Goal: Task Accomplishment & Management: Complete application form

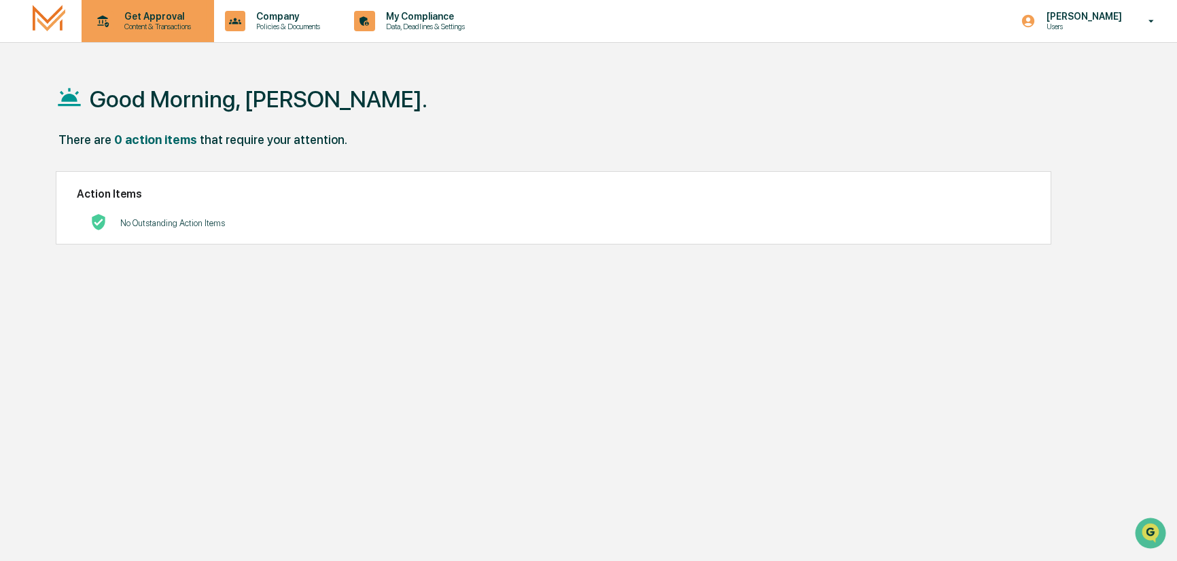
click at [144, 13] on p "Get Approval" at bounding box center [155, 16] width 84 height 11
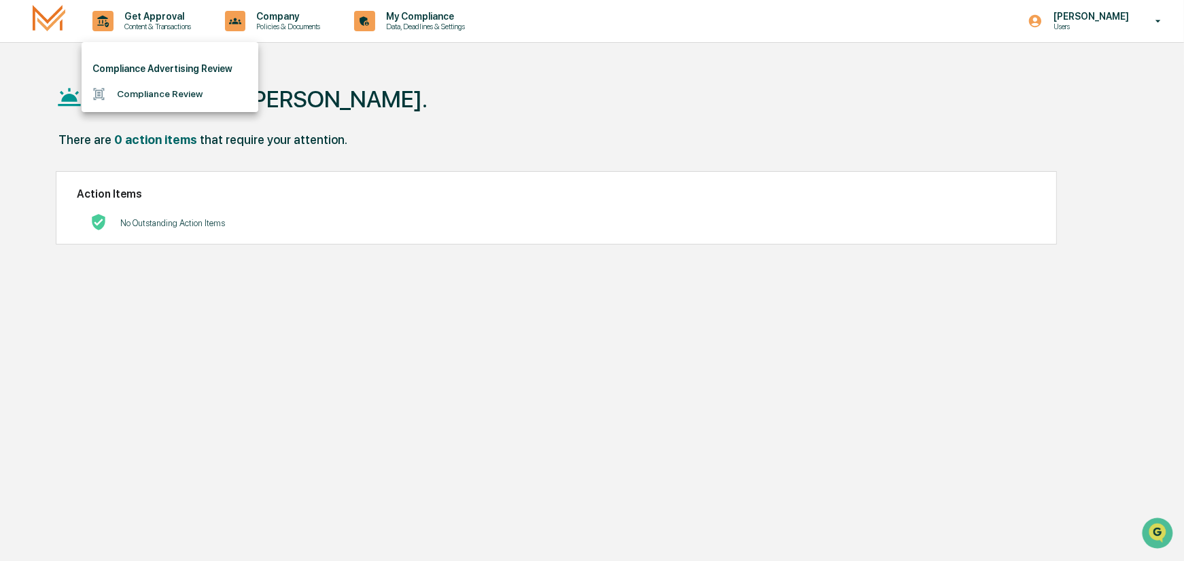
click at [150, 87] on li "Compliance Review" at bounding box center [170, 94] width 177 height 25
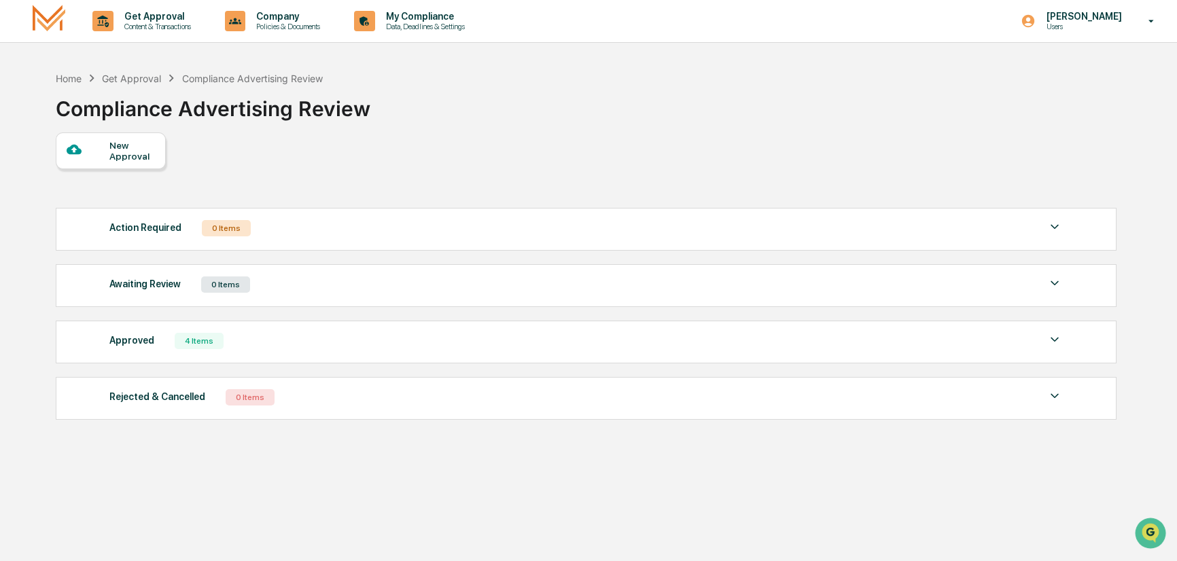
click at [107, 152] on div at bounding box center [88, 150] width 43 height 17
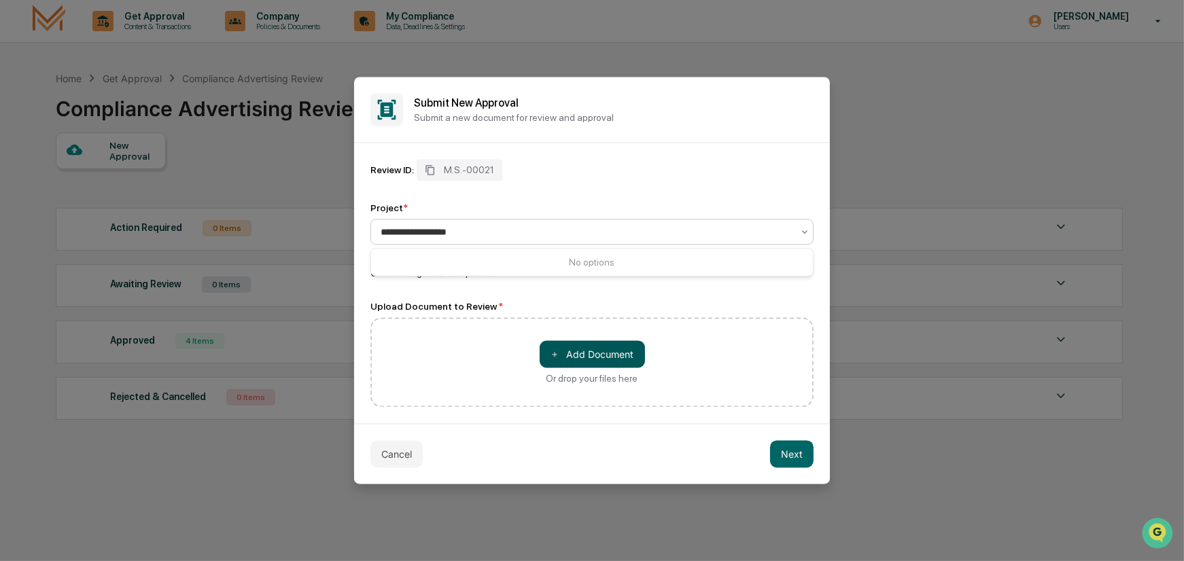
type input "**********"
click at [575, 351] on button "＋ Add Document" at bounding box center [591, 354] width 105 height 27
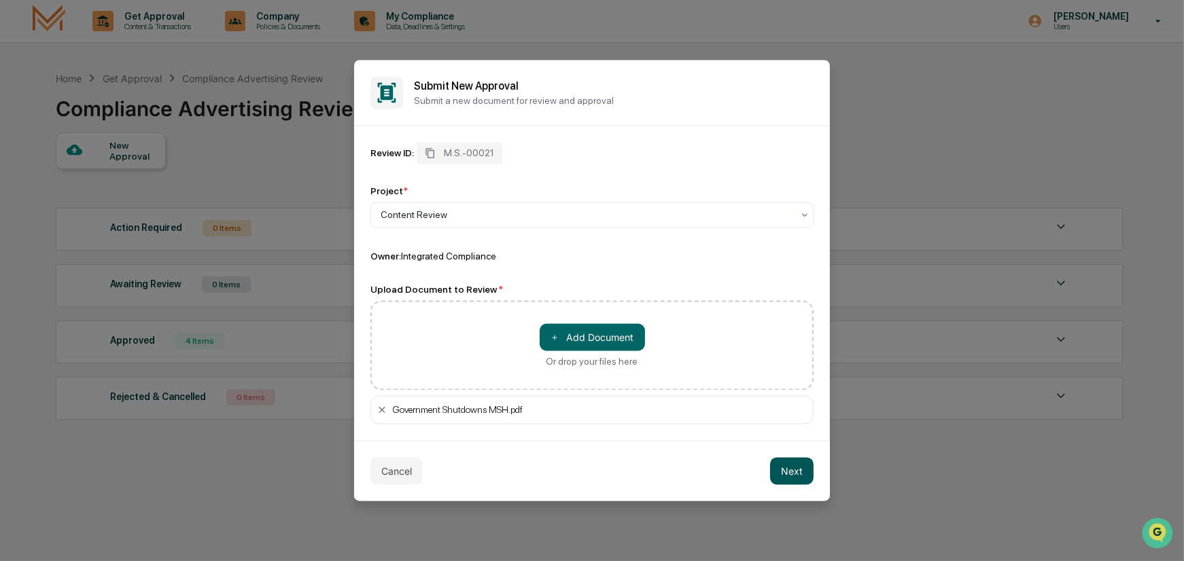
click at [788, 473] on button "Next" at bounding box center [791, 471] width 43 height 27
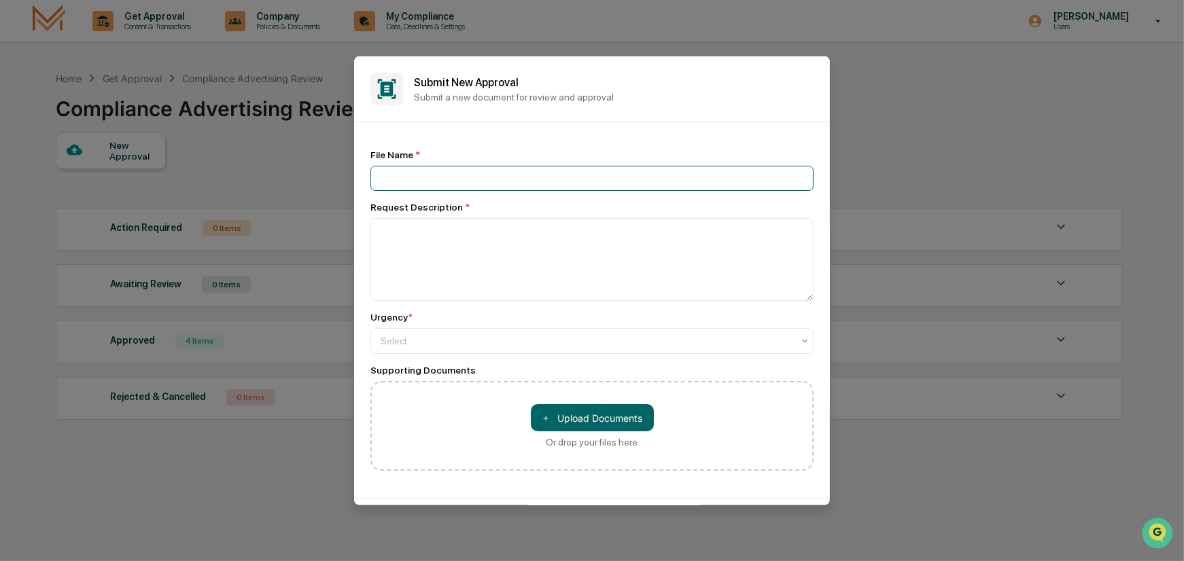
click at [402, 177] on input at bounding box center [591, 178] width 443 height 25
type input "**********"
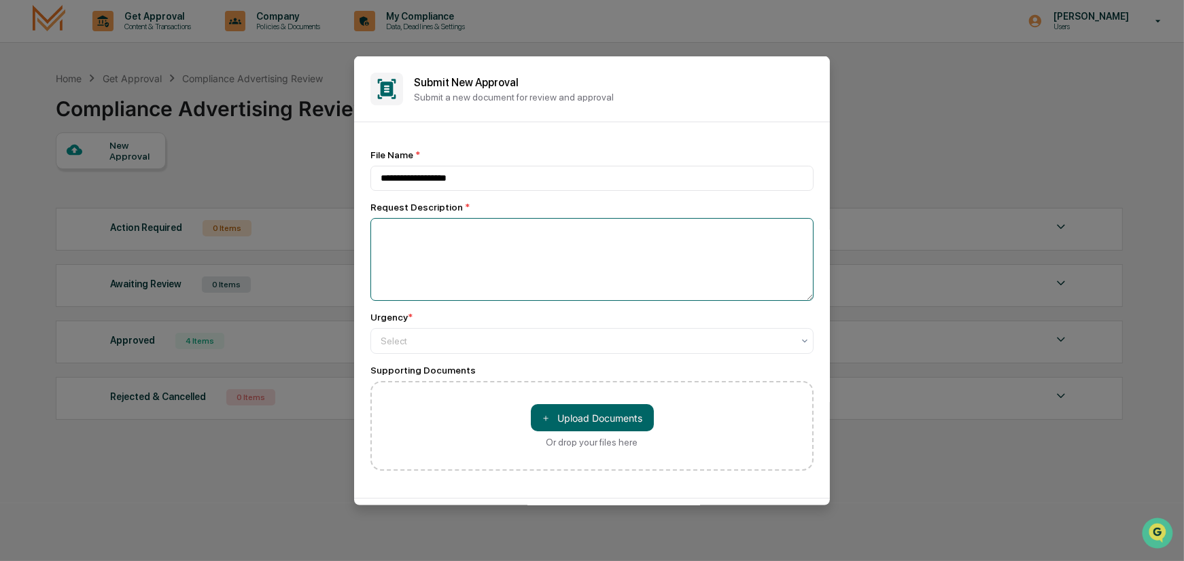
click at [409, 239] on textarea at bounding box center [591, 259] width 443 height 83
type textarea "**********"
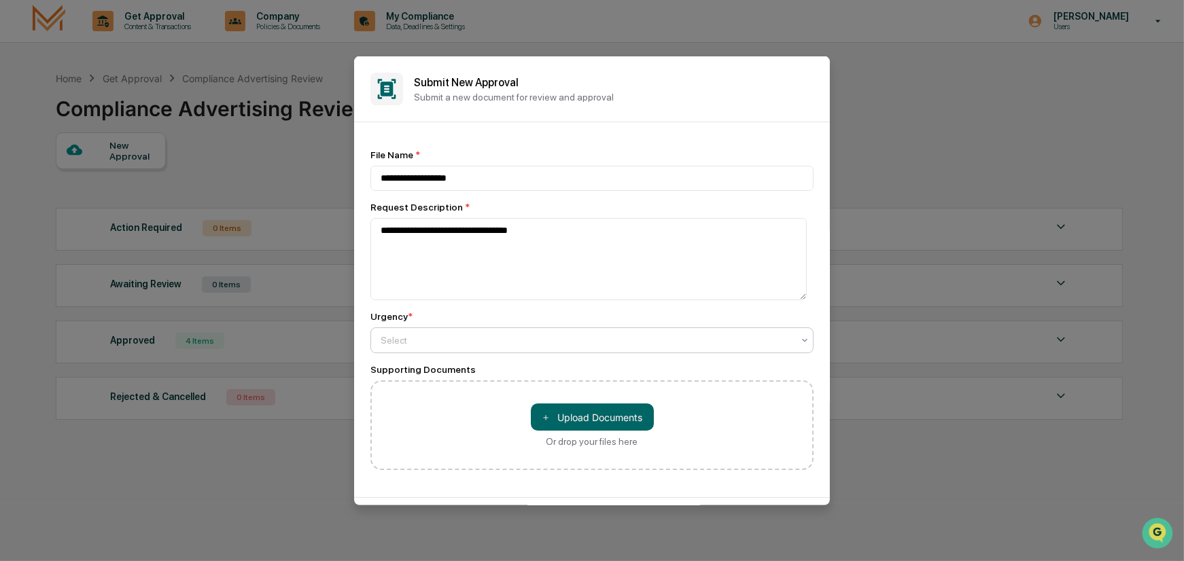
click at [565, 342] on div at bounding box center [586, 341] width 412 height 14
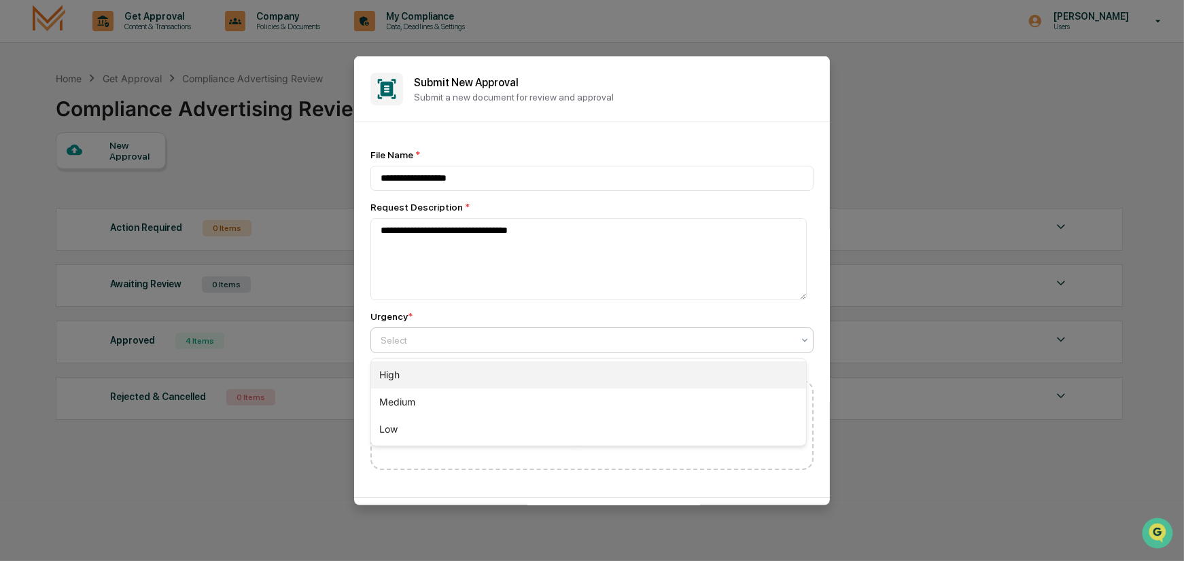
click at [453, 381] on div "High" at bounding box center [588, 374] width 435 height 27
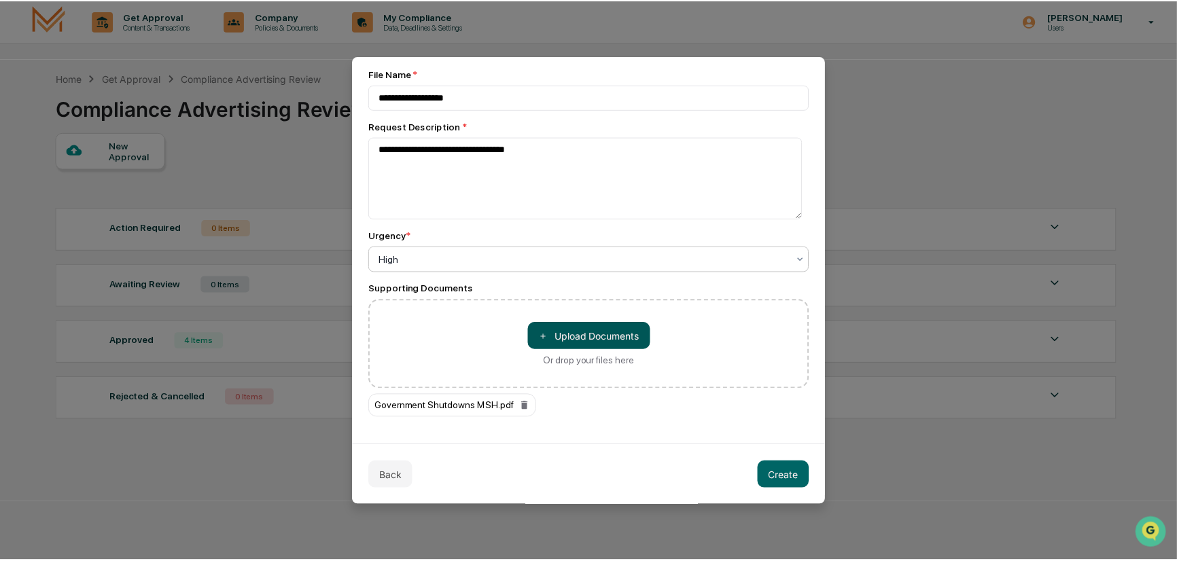
scroll to position [82, 0]
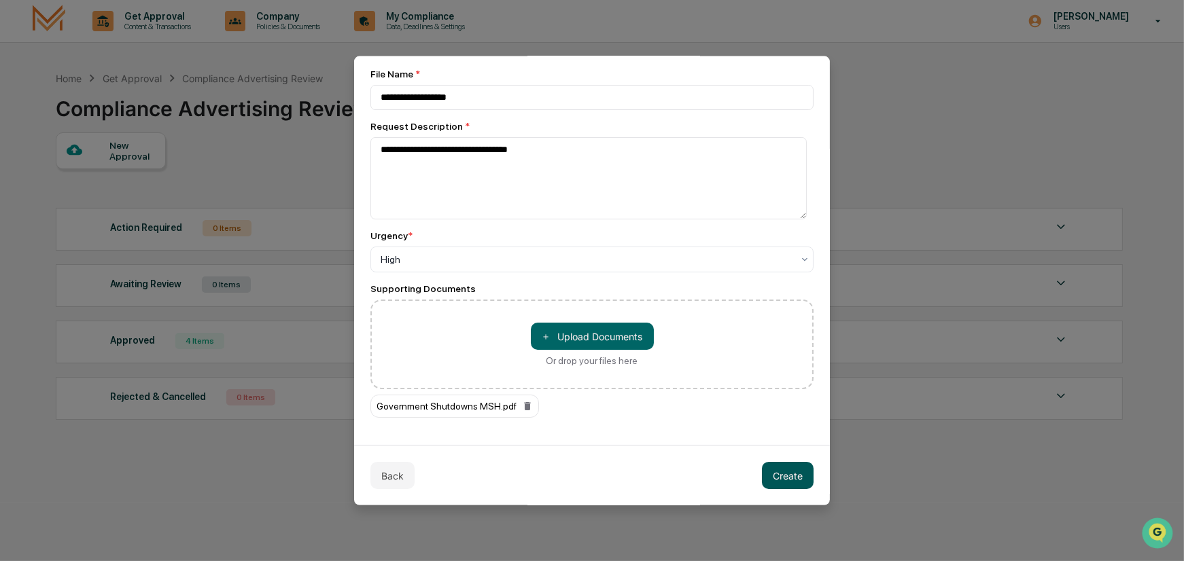
click at [778, 472] on button "Create" at bounding box center [788, 475] width 52 height 27
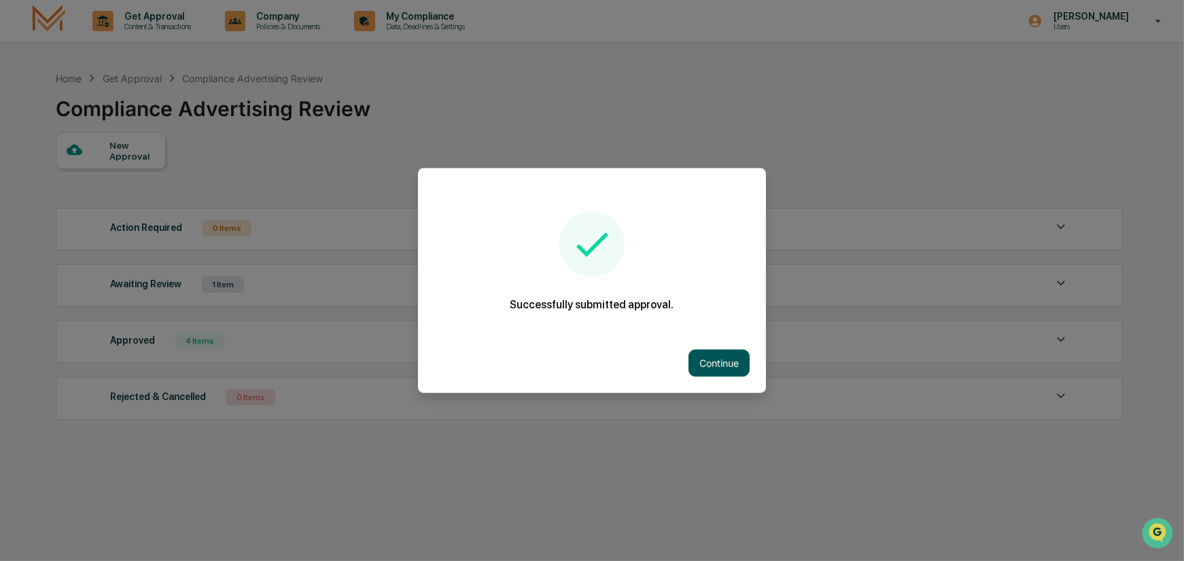
click at [711, 359] on button "Continue" at bounding box center [718, 363] width 61 height 27
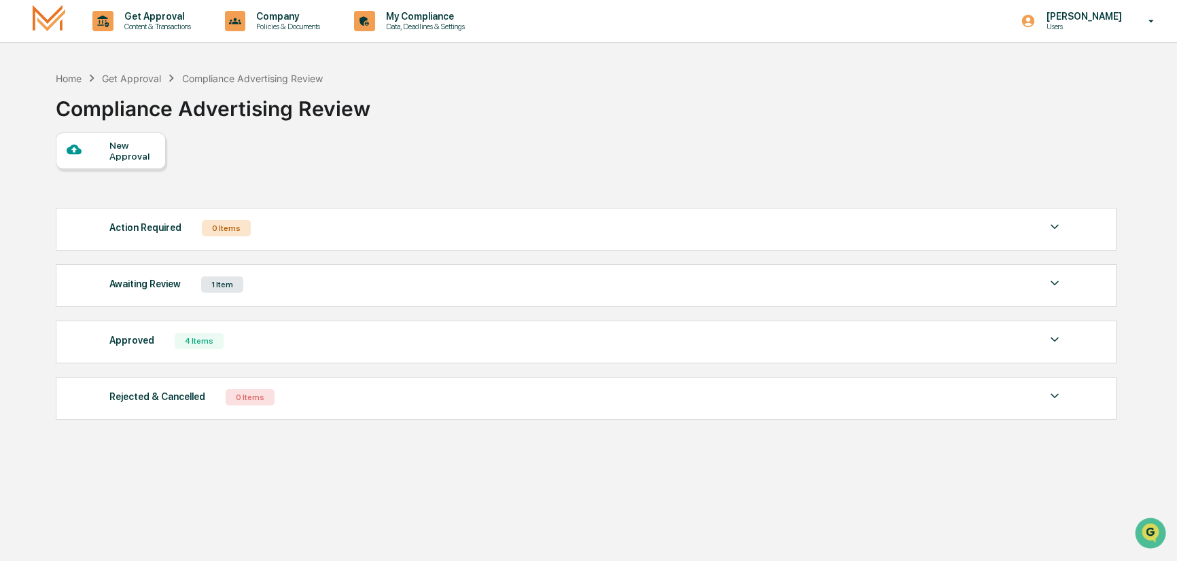
click at [558, 283] on div "Awaiting Review 1 Item" at bounding box center [585, 284] width 953 height 19
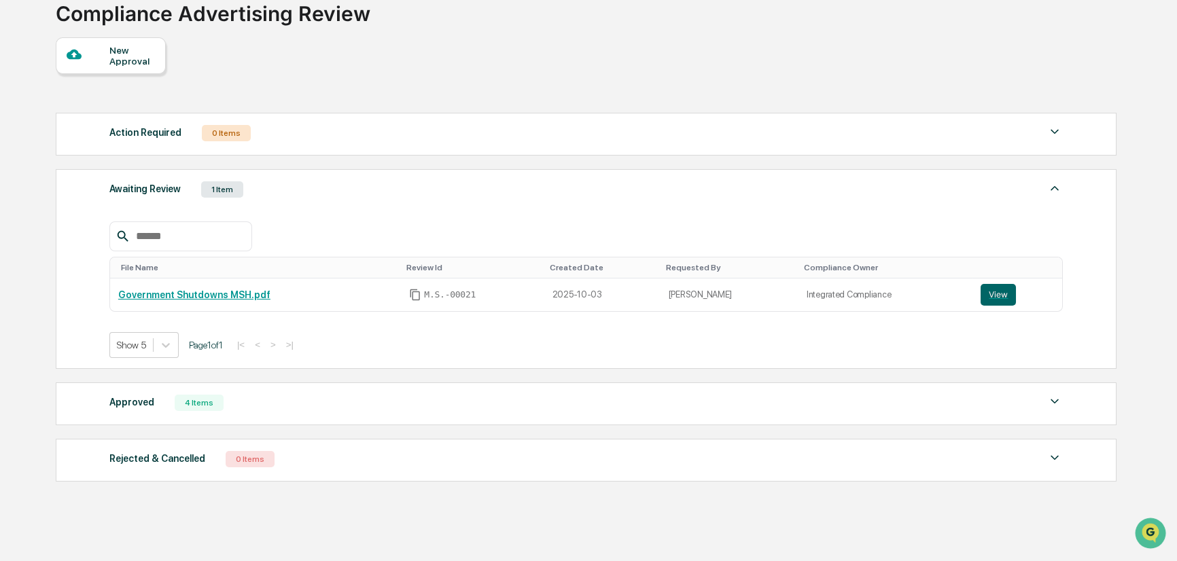
scroll to position [127, 0]
